Goal: Task Accomplishment & Management: Use online tool/utility

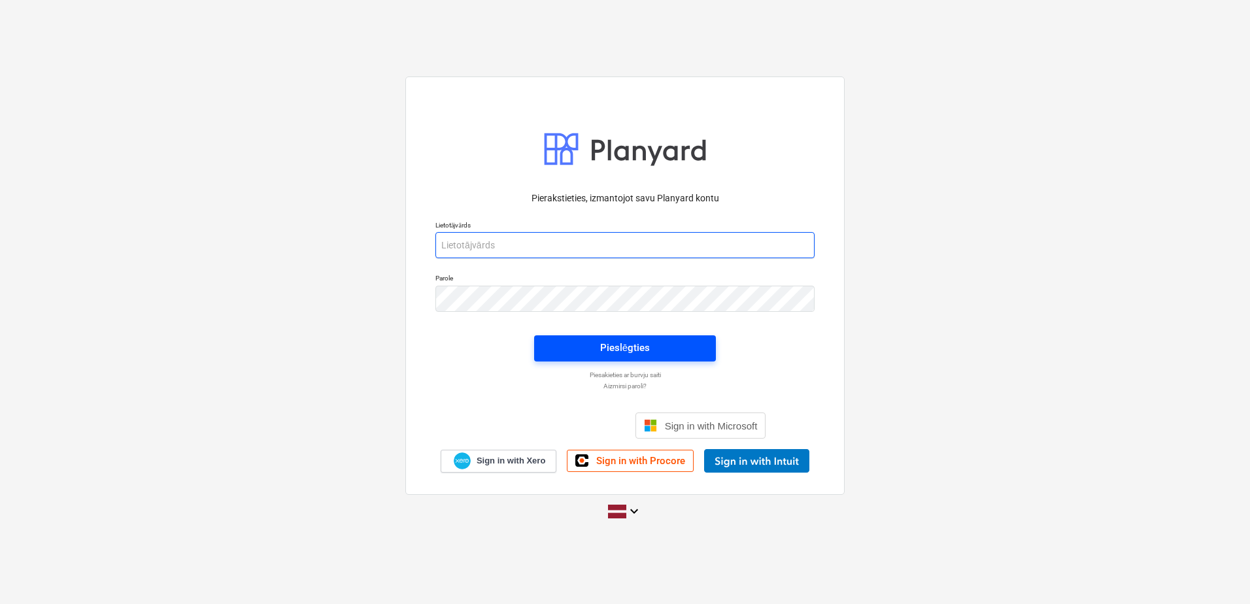
type input "arturs.dilans@hagberg.lv"
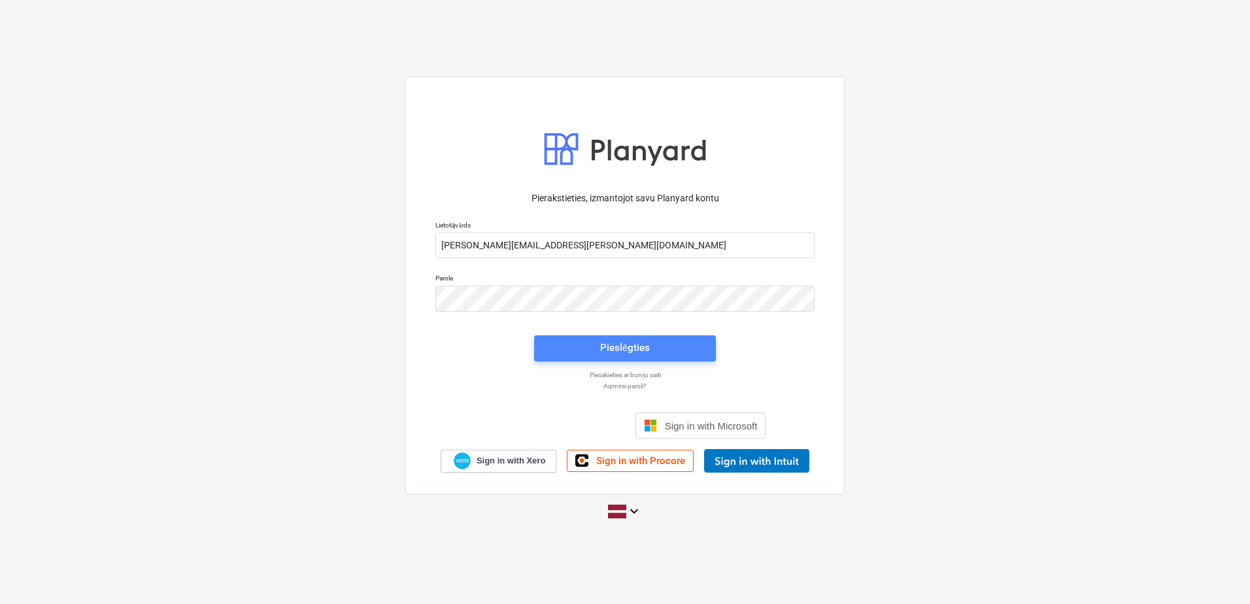
click at [614, 339] on button "Pieslēgties" at bounding box center [625, 348] width 182 height 26
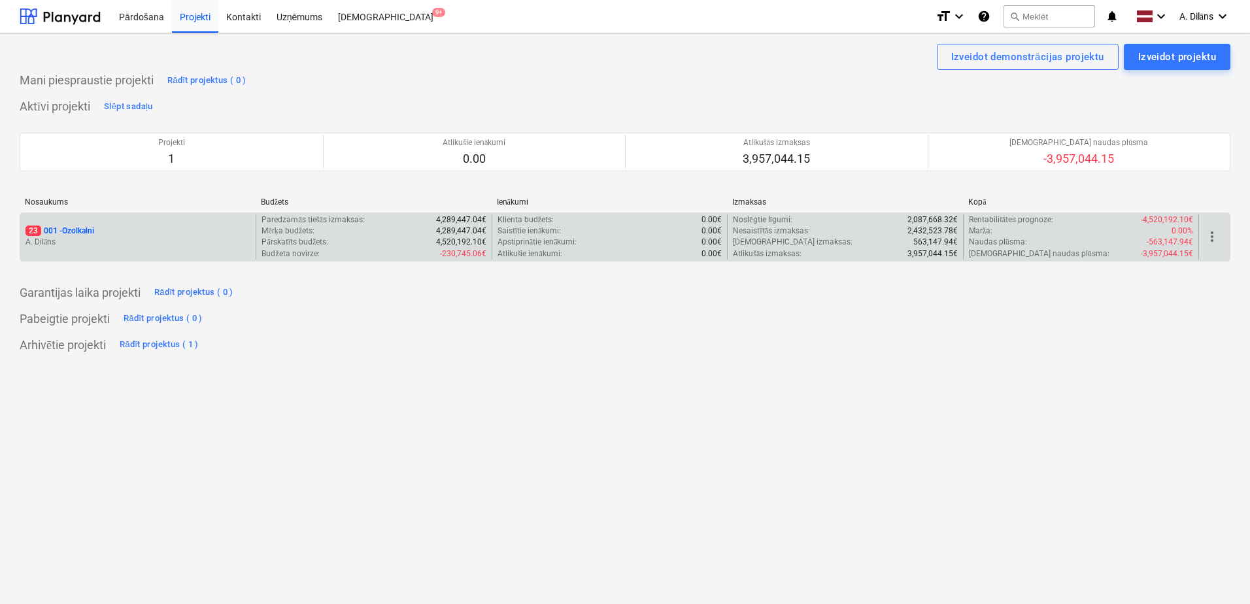
click at [162, 239] on p "[PERSON_NAME]" at bounding box center [137, 242] width 225 height 11
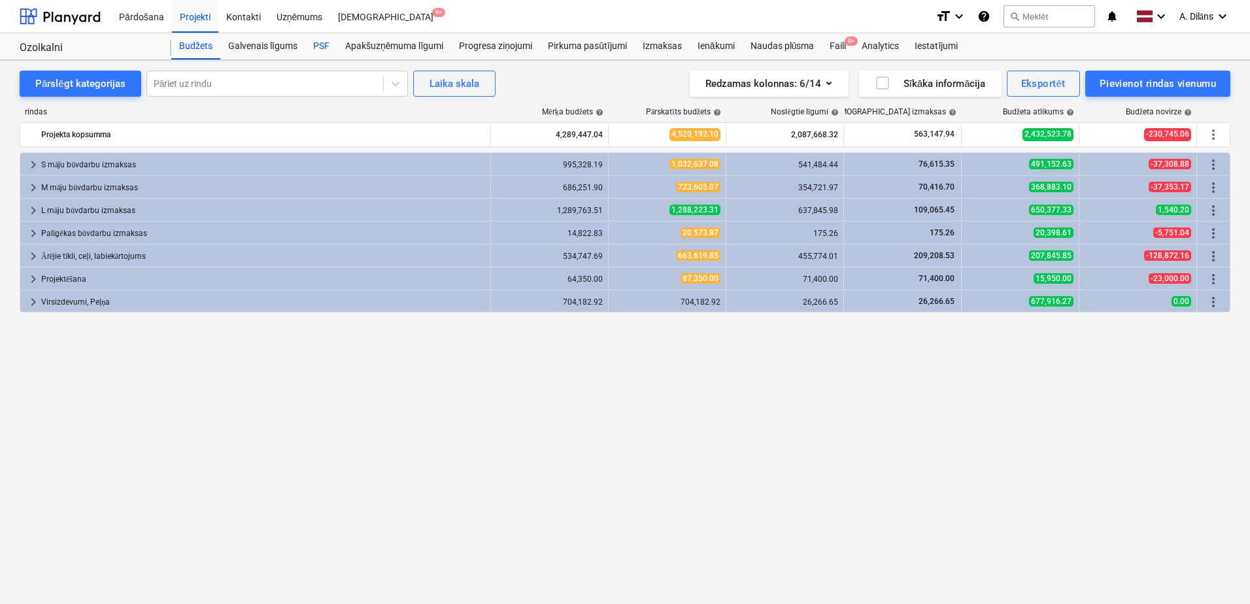
click at [323, 44] on div "PSF" at bounding box center [321, 46] width 32 height 26
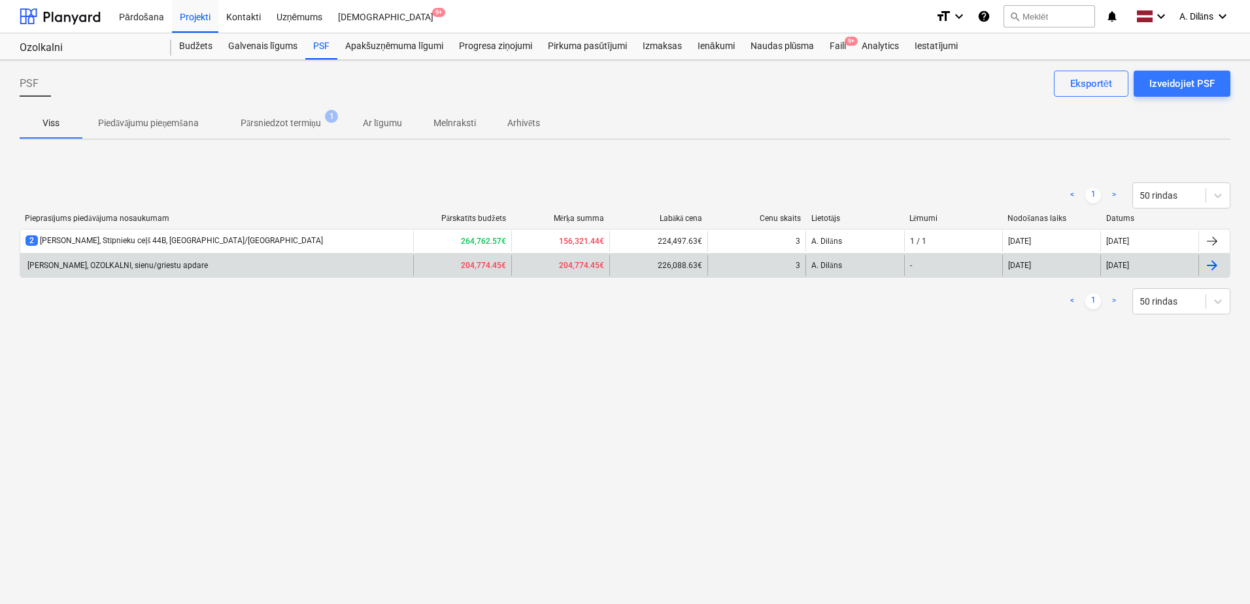
click at [230, 265] on div "[PERSON_NAME], OZOLKALNI, sienu/griestu apdare" at bounding box center [216, 265] width 393 height 21
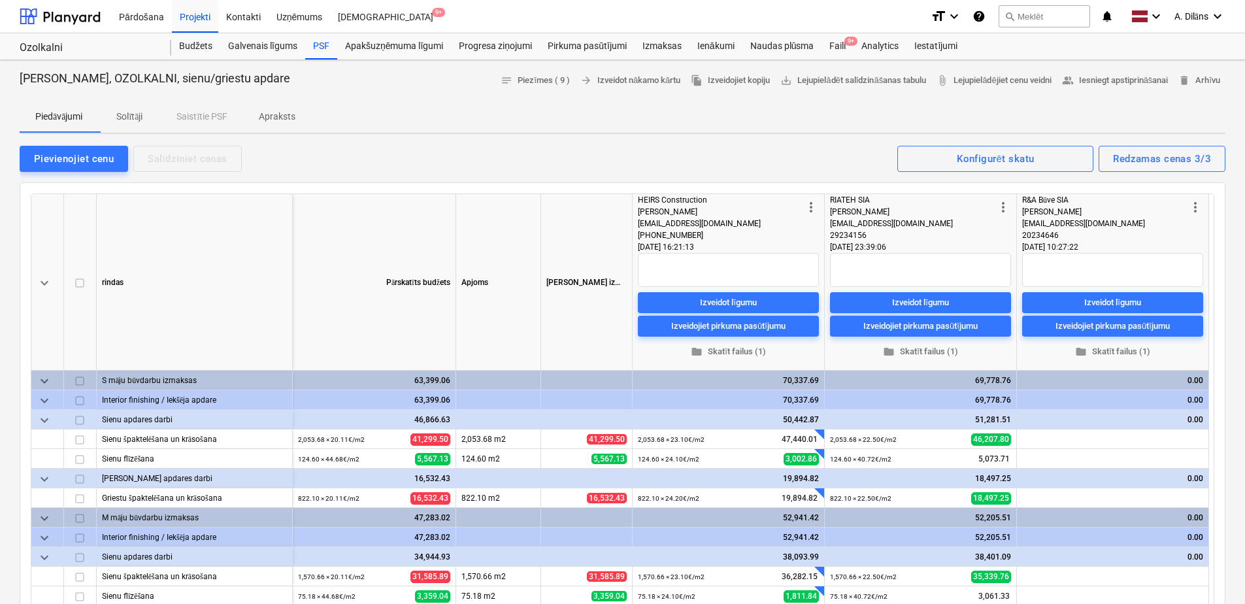
click at [142, 116] on p "Solītāji" at bounding box center [129, 117] width 31 height 14
type textarea "x"
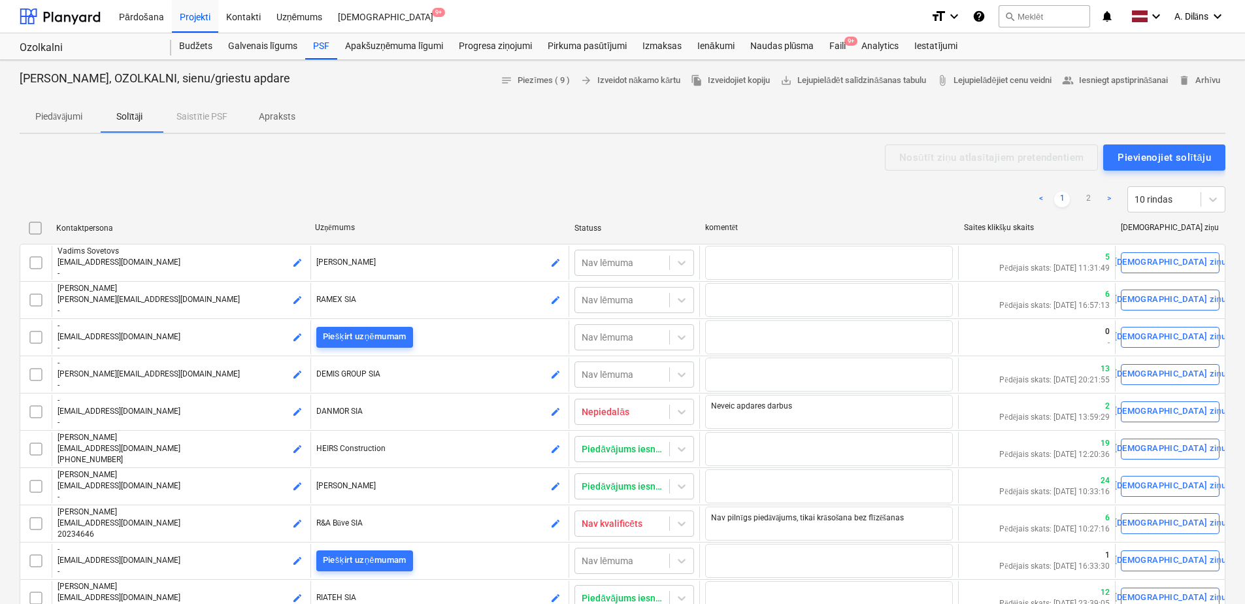
click at [282, 115] on p "Apraksts" at bounding box center [277, 117] width 37 height 14
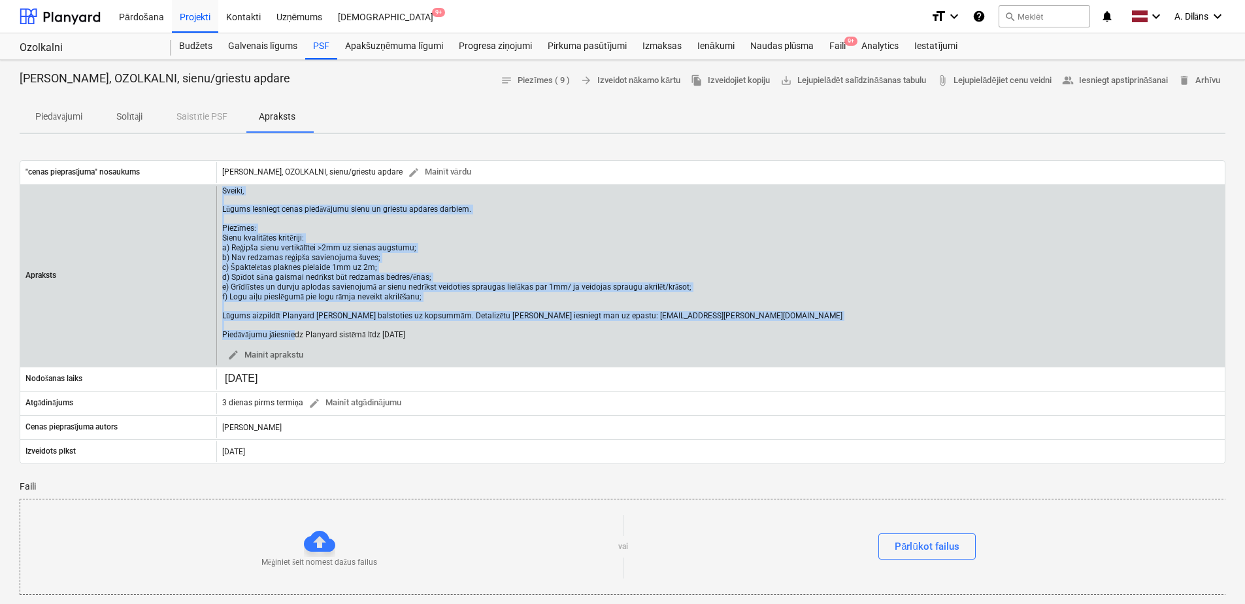
drag, startPoint x: 223, startPoint y: 190, endPoint x: 477, endPoint y: 329, distance: 290.2
click at [477, 329] on div "Sveiki, Lūgums Iesniegt cenas piedāvājumu sienu un griestu apdares darbiem. Pie…" at bounding box center [532, 263] width 620 height 154
copy div "Sveiki, Lūgums Iesniegt cenas piedāvājumu sienu un griestu apdares darbiem. Pie…"
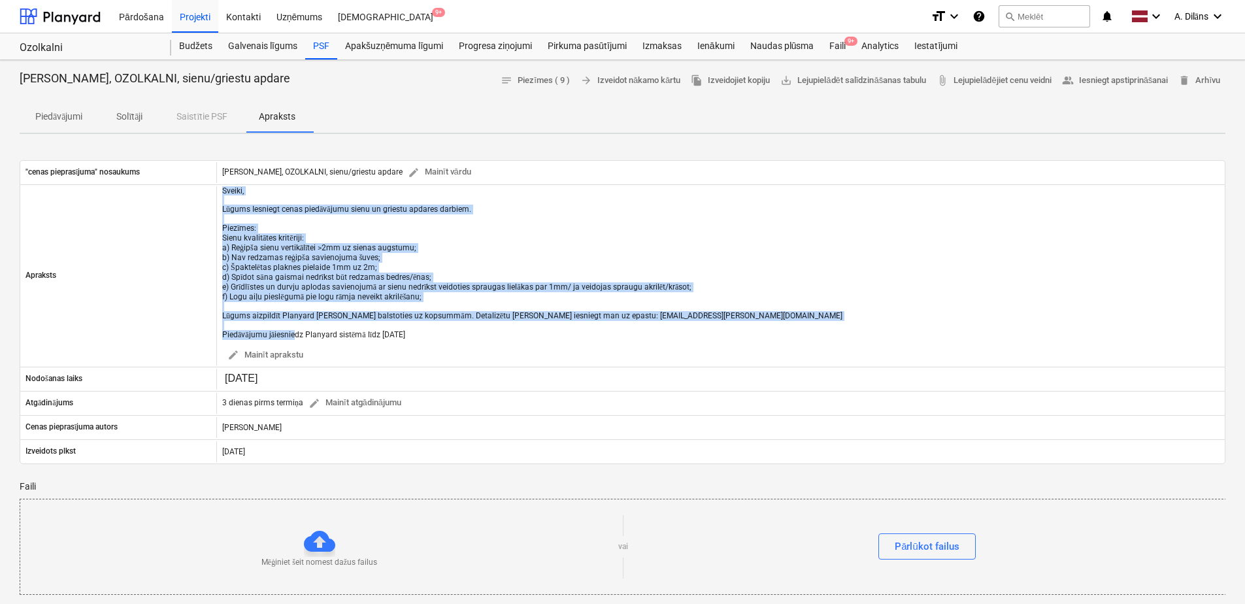
click at [69, 116] on p "Piedāvājumi" at bounding box center [58, 117] width 47 height 14
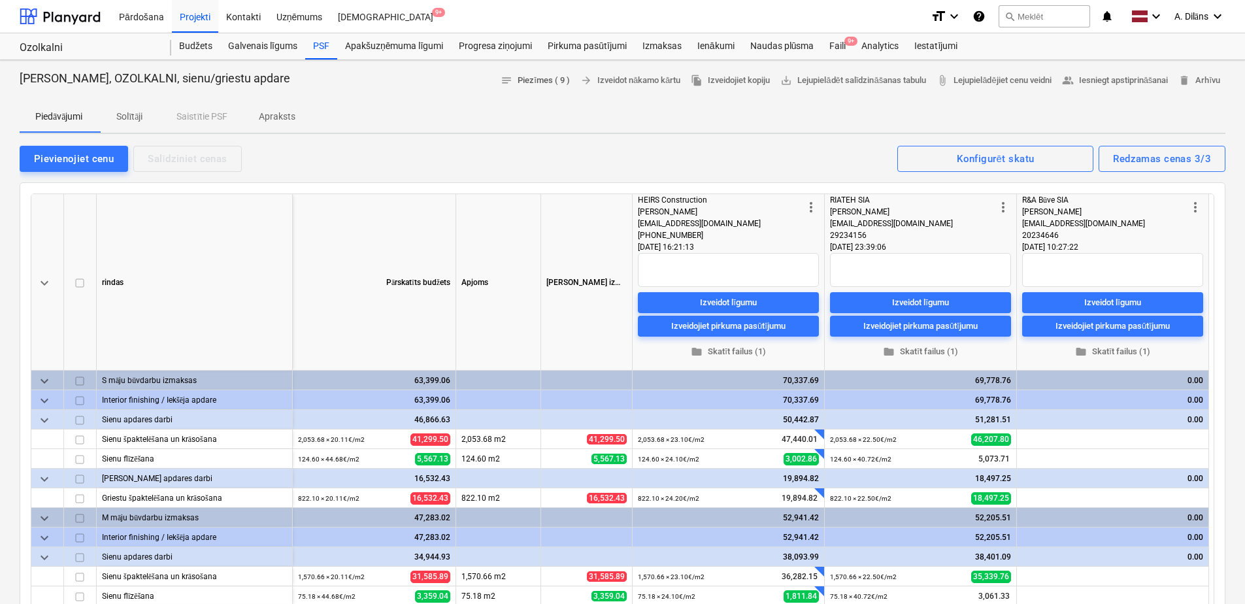
click at [536, 81] on span "notes Piezīmes ( 9 )" at bounding box center [535, 80] width 69 height 15
click at [290, 115] on p "Apraksts" at bounding box center [277, 117] width 37 height 14
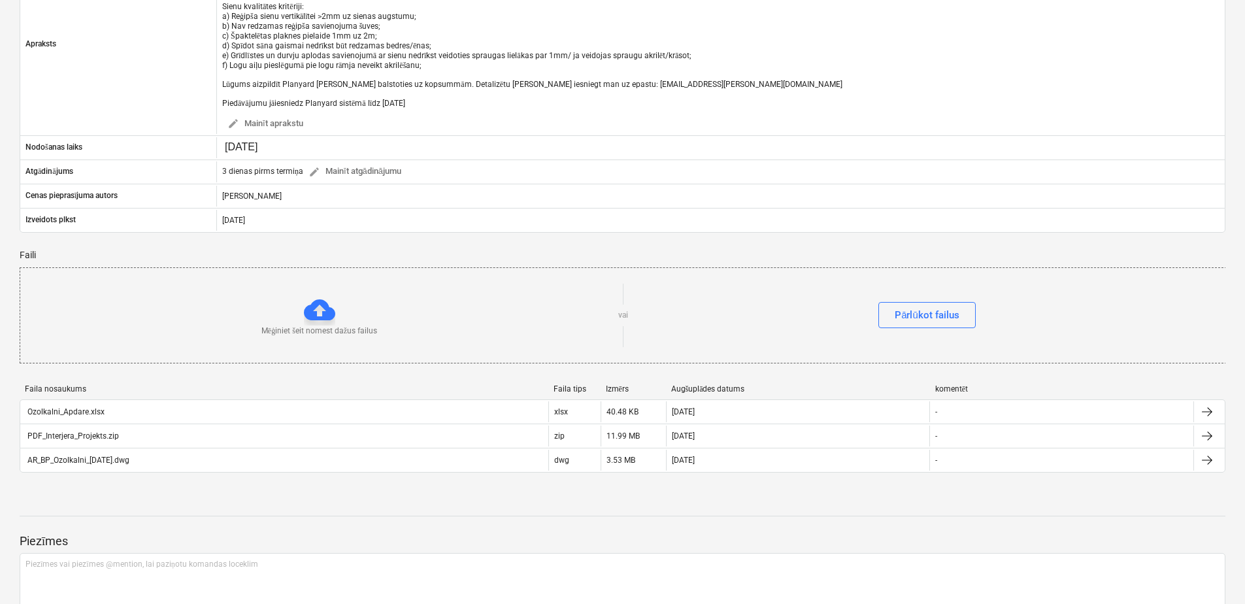
scroll to position [261, 0]
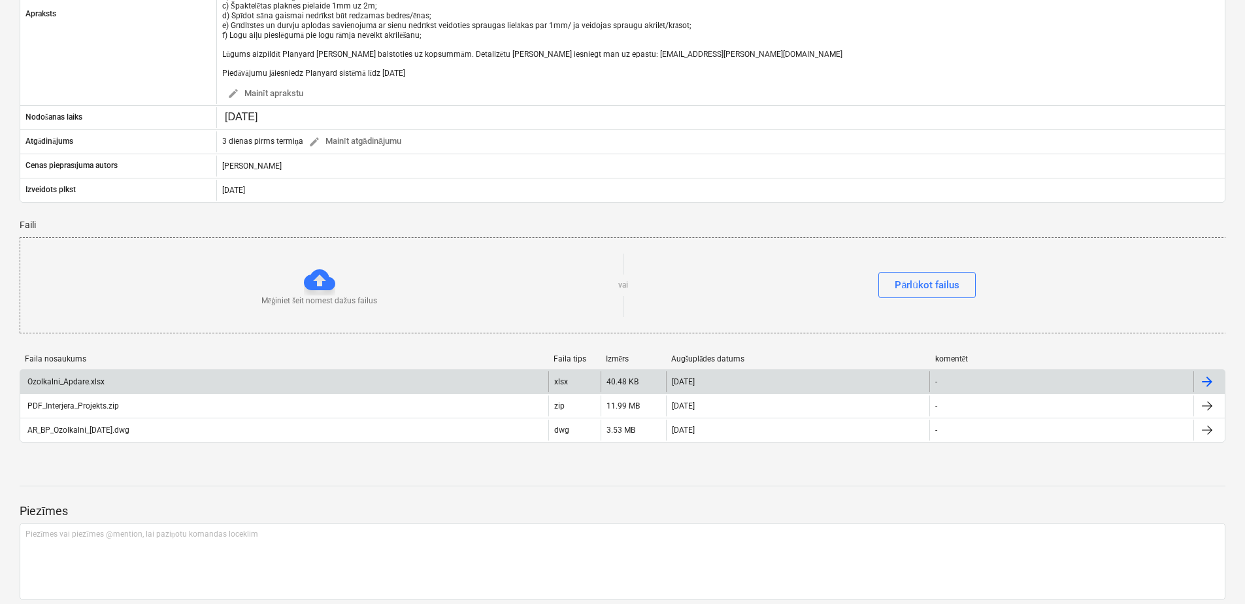
click at [1206, 374] on div at bounding box center [1207, 382] width 16 height 16
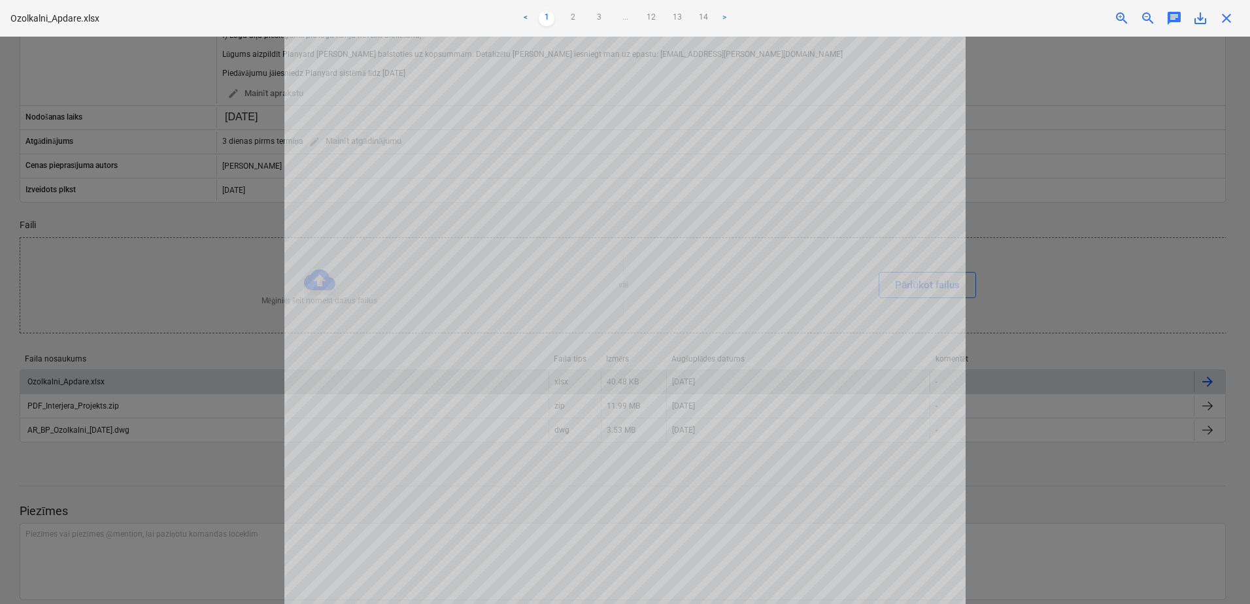
click at [1202, 21] on span "save_alt" at bounding box center [1200, 18] width 16 height 16
click at [1046, 267] on div at bounding box center [625, 320] width 1250 height 567
click at [1223, 25] on span "close" at bounding box center [1226, 18] width 16 height 16
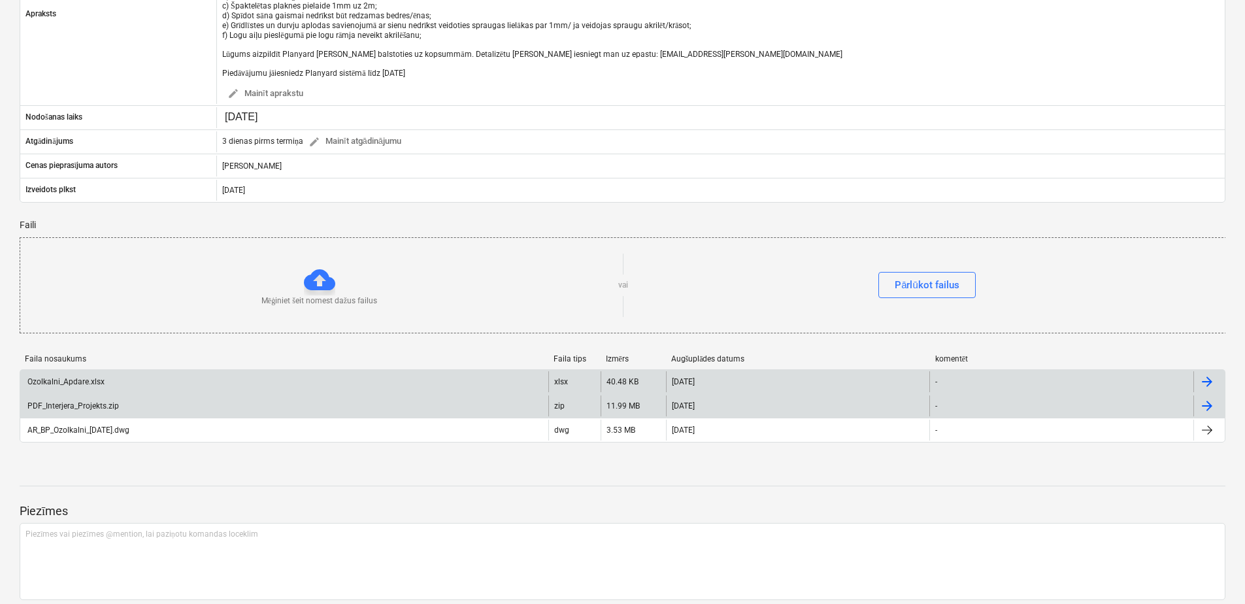
click at [1212, 398] on div at bounding box center [1207, 406] width 16 height 16
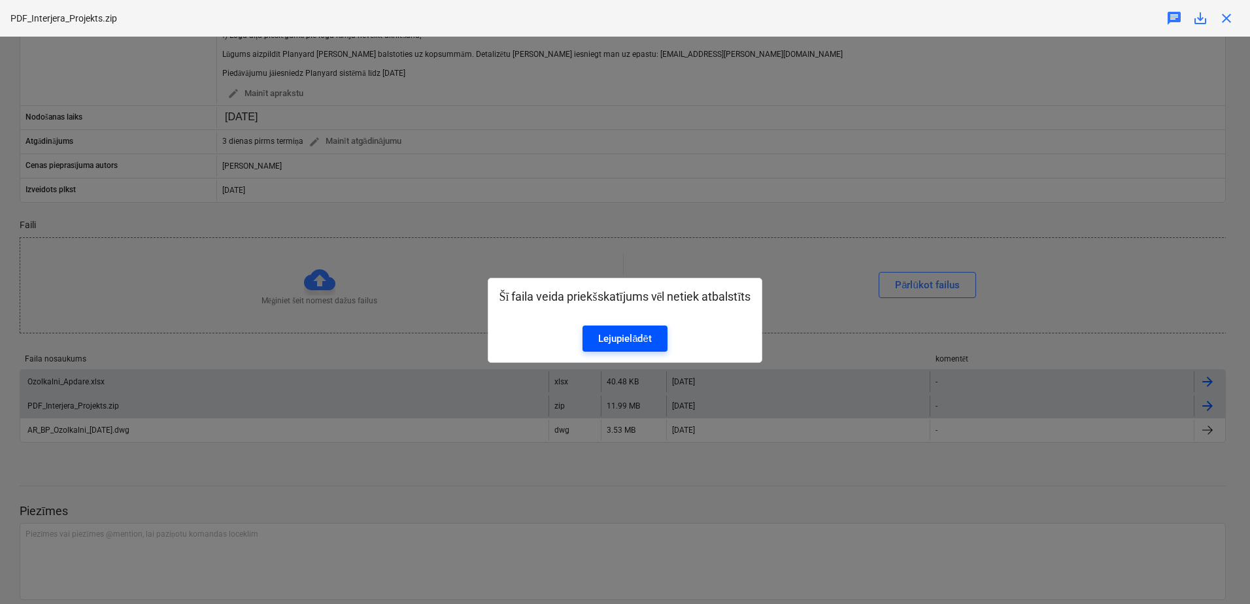
click at [636, 344] on div "Lejupielādēt" at bounding box center [625, 338] width 54 height 17
click at [1083, 246] on div "Šī faila veida priekšskatījums vēl netiek atbalstīts Lejupielādēt" at bounding box center [625, 320] width 1250 height 567
click at [755, 272] on div "Šī faila veida priekšskatījums vēl netiek atbalstīts Lejupielādēt" at bounding box center [625, 320] width 1250 height 567
click at [1123, 386] on div "Šī faila veida priekšskatījums vēl netiek atbalstīts Lejupielādēt" at bounding box center [625, 320] width 1250 height 567
click at [1221, 23] on span "close" at bounding box center [1226, 18] width 16 height 16
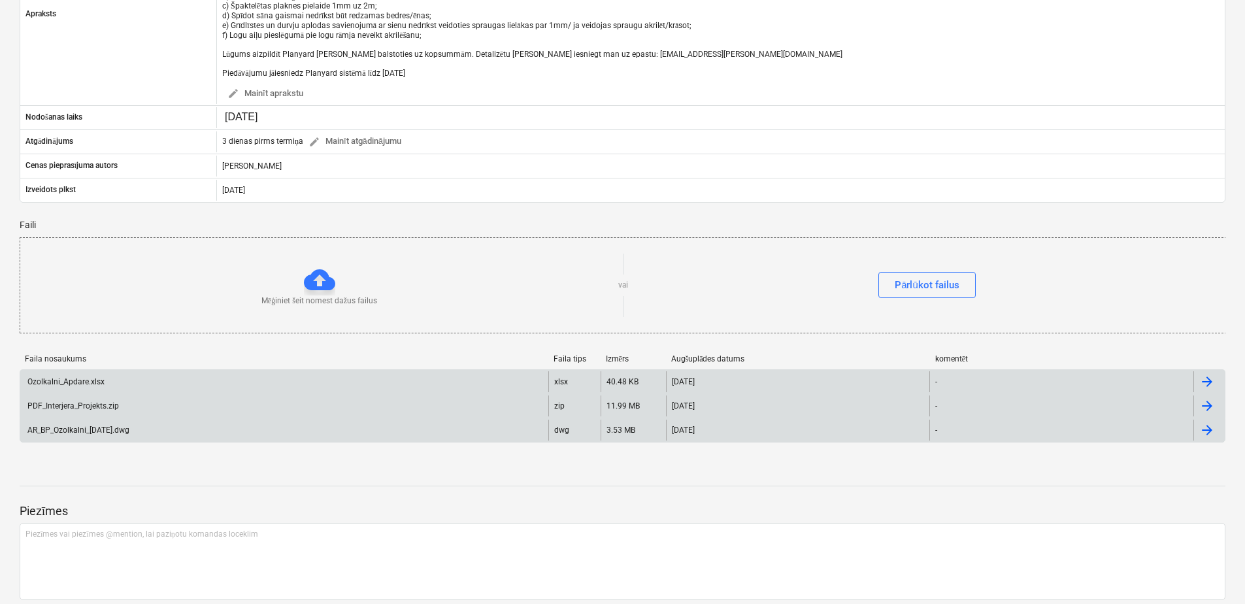
click at [1201, 422] on div at bounding box center [1207, 430] width 16 height 16
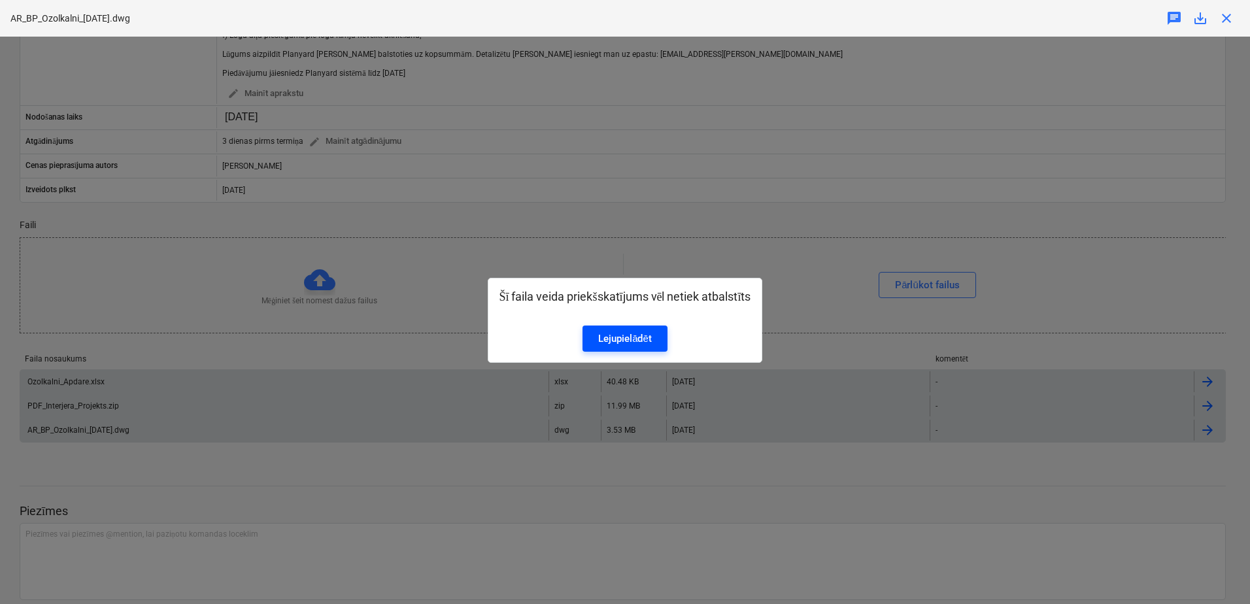
click at [648, 346] on div "Lejupielādēt" at bounding box center [625, 338] width 54 height 17
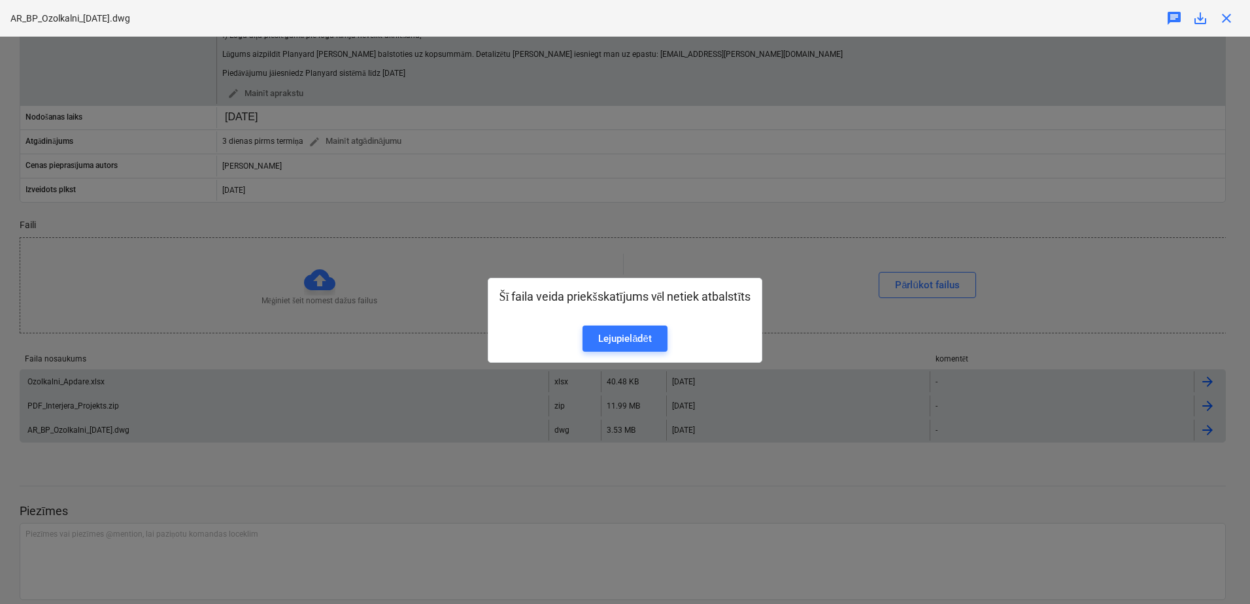
click at [1223, 16] on span "close" at bounding box center [1226, 18] width 16 height 16
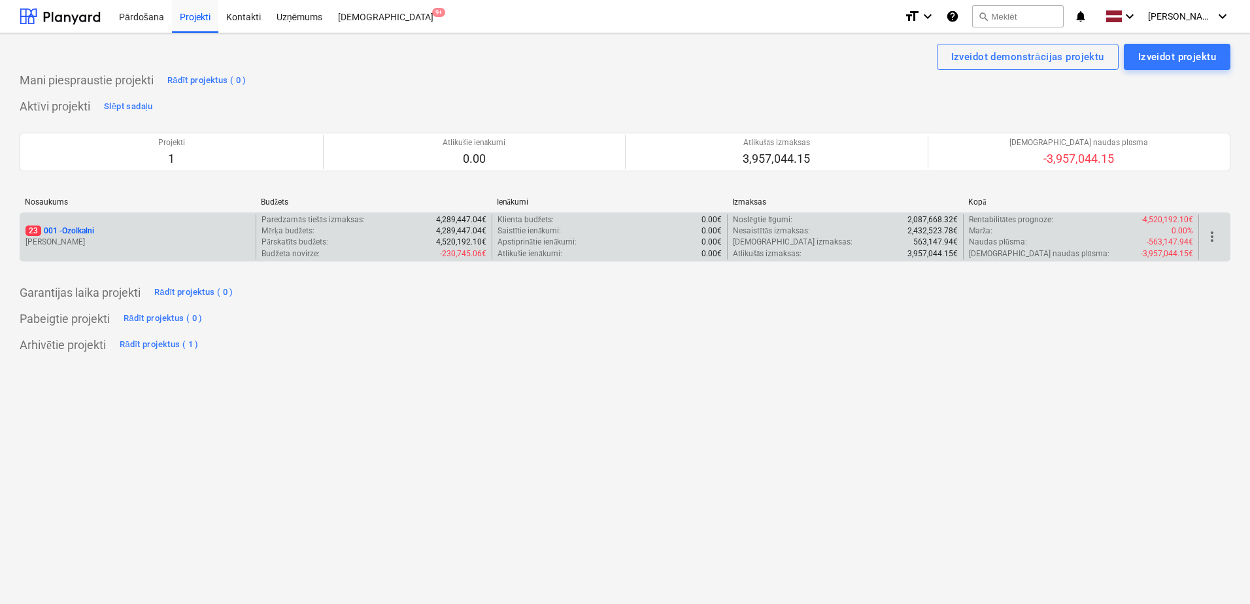
click at [204, 241] on p "[PERSON_NAME]" at bounding box center [137, 242] width 225 height 11
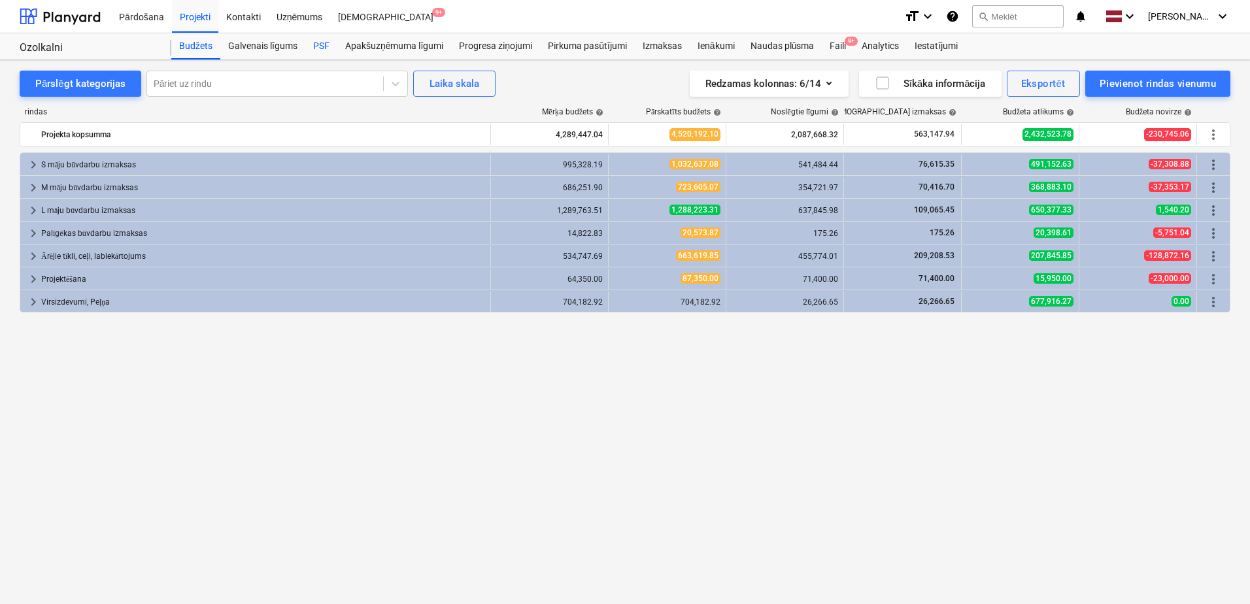
click at [314, 46] on div "PSF" at bounding box center [321, 46] width 32 height 26
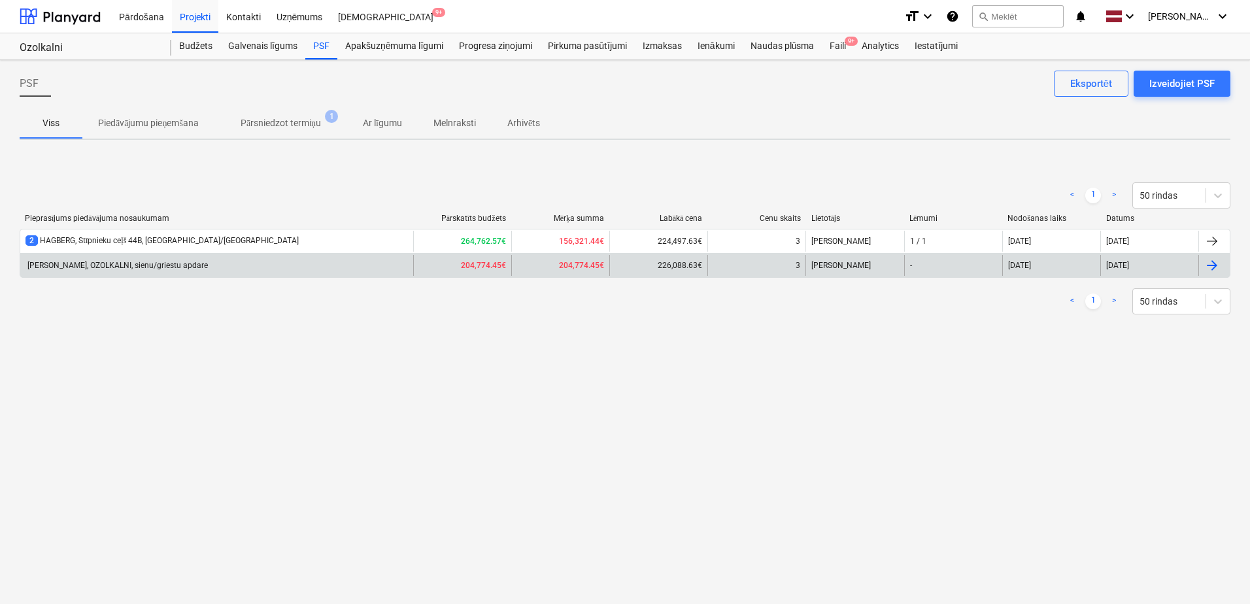
click at [237, 268] on div "[PERSON_NAME], OZOLKALNI, sienu/griestu apdare" at bounding box center [216, 265] width 393 height 21
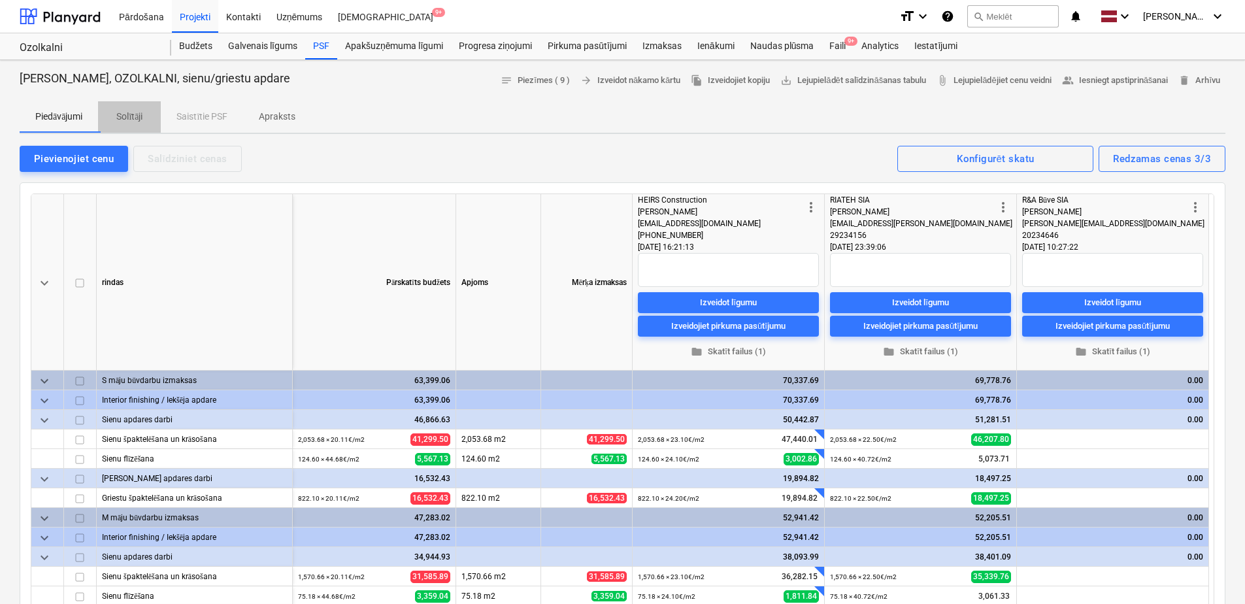
click at [132, 115] on p "Solītāji" at bounding box center [129, 117] width 31 height 14
type textarea "x"
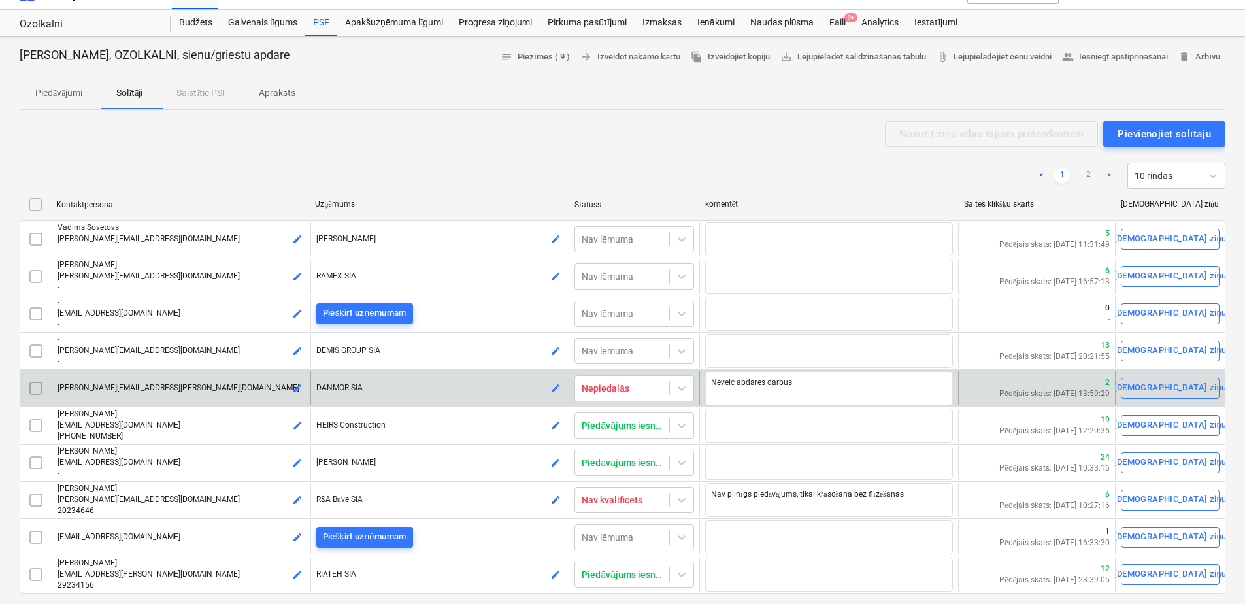
scroll to position [65, 0]
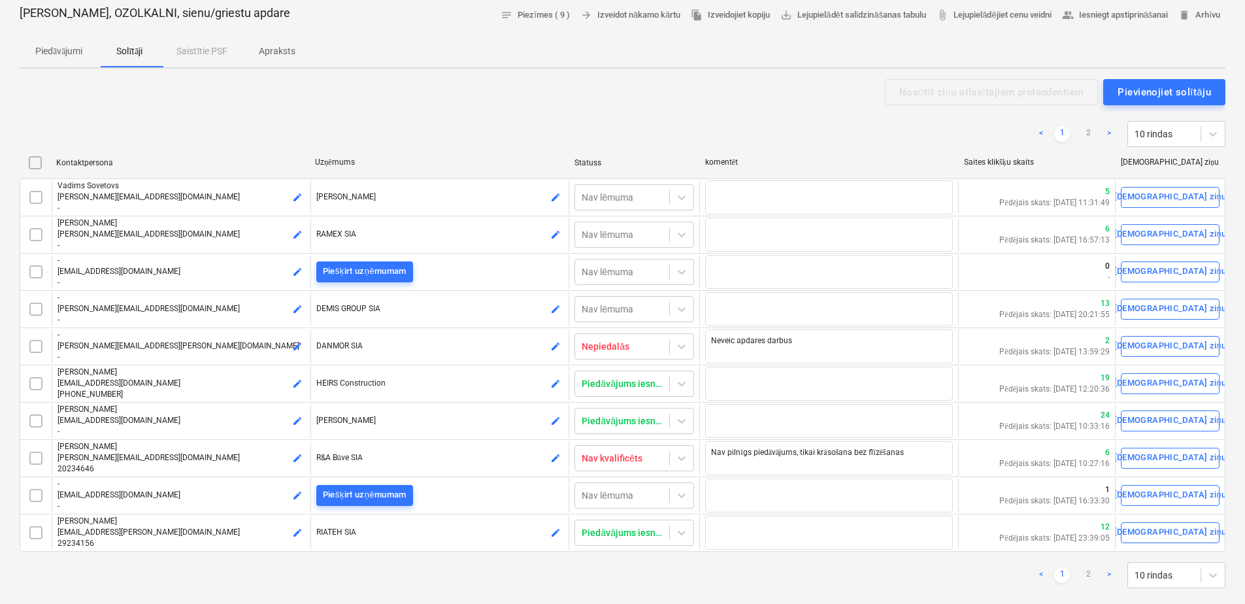
click at [835, 583] on div "< 1 2 > 10 rindas" at bounding box center [623, 575] width 1206 height 26
click at [75, 50] on p "Piedāvājumi" at bounding box center [58, 51] width 47 height 14
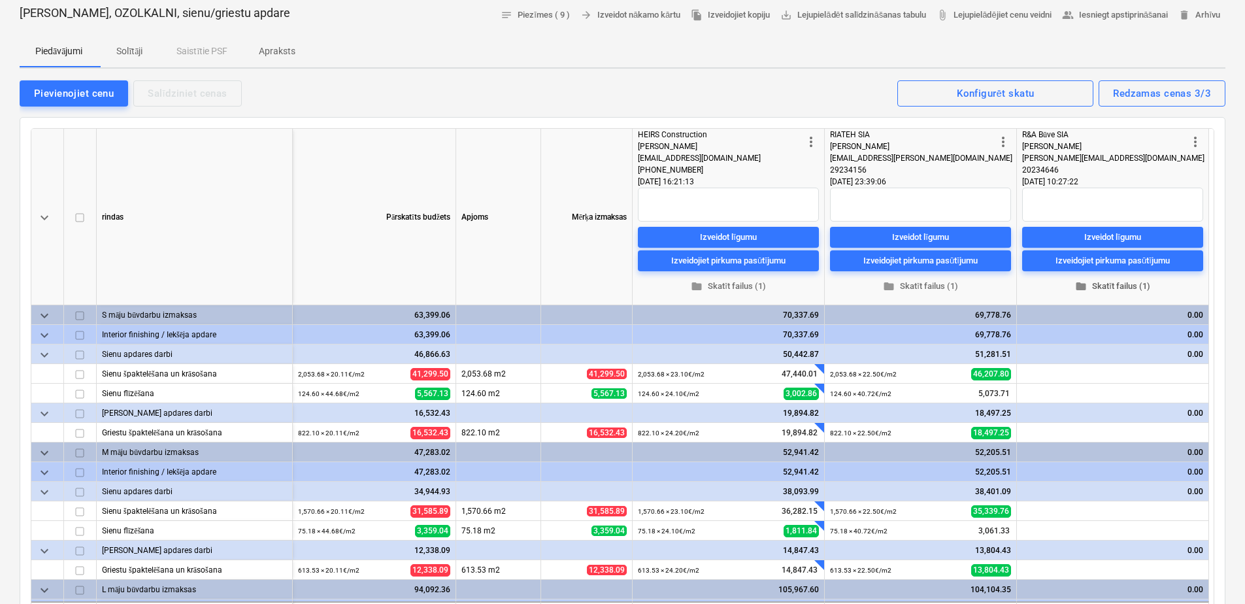
click at [1123, 288] on span "folder Skatīt failus (1)" at bounding box center [1112, 286] width 171 height 15
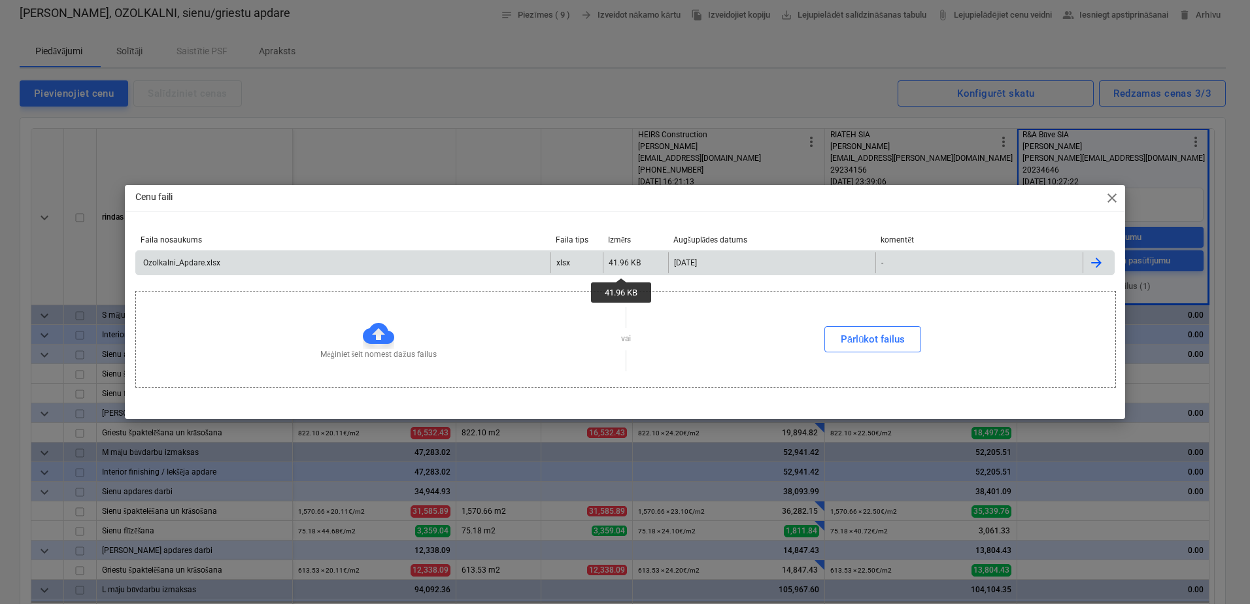
click at [622, 266] on div "41.96 KB" at bounding box center [624, 262] width 32 height 9
click at [1115, 199] on span "close" at bounding box center [1112, 198] width 16 height 16
